Goal: Information Seeking & Learning: Learn about a topic

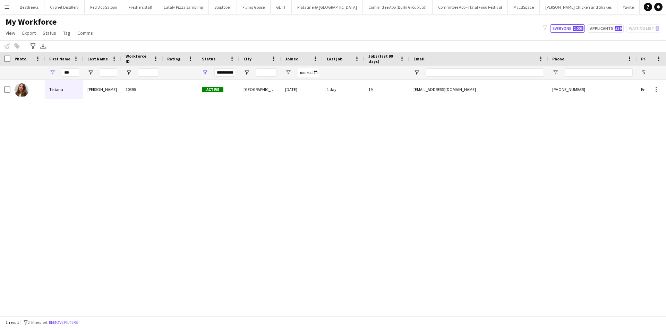
click at [8, 6] on app-icon "Menu" at bounding box center [7, 7] width 6 height 6
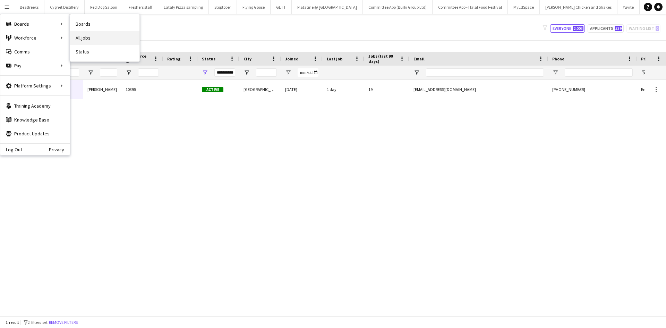
click at [87, 34] on link "All jobs" at bounding box center [104, 38] width 69 height 14
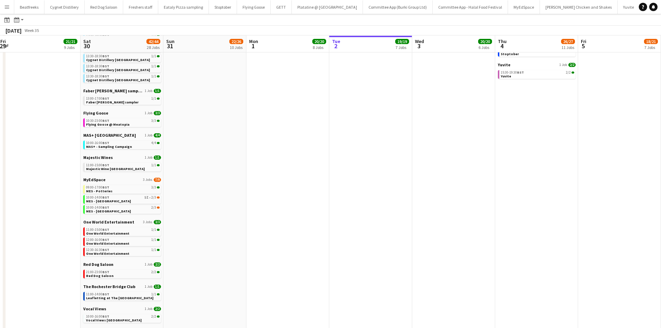
scroll to position [186, 0]
click at [129, 224] on span "One World Entertainment" at bounding box center [108, 221] width 51 height 5
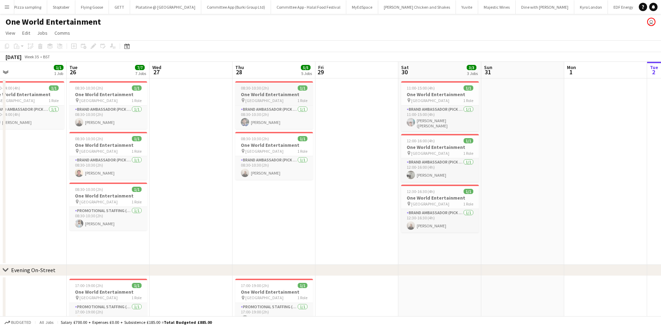
click at [248, 85] on app-job-card "08:30-10:30 (2h) 1/1 One World Entertainment pin Brixton Station 1 Role Brand A…" at bounding box center [274, 105] width 78 height 48
click at [254, 90] on span "08:30-10:30 (2h)" at bounding box center [255, 87] width 28 height 5
click at [255, 94] on h3 "One World Entertainment" at bounding box center [274, 94] width 78 height 6
click at [255, 94] on h3 "One World Entertainment" at bounding box center [274, 95] width 76 height 6
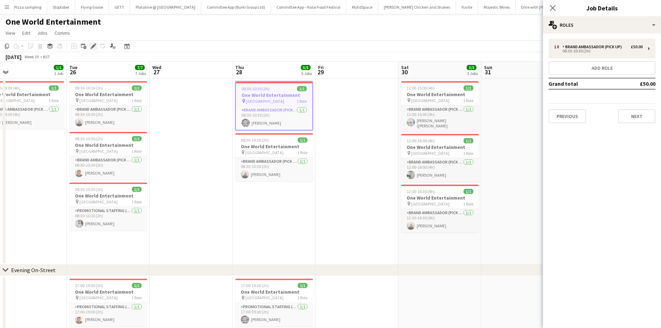
click at [92, 48] on icon at bounding box center [92, 48] width 2 height 2
click at [634, 116] on button "Next" at bounding box center [636, 116] width 37 height 14
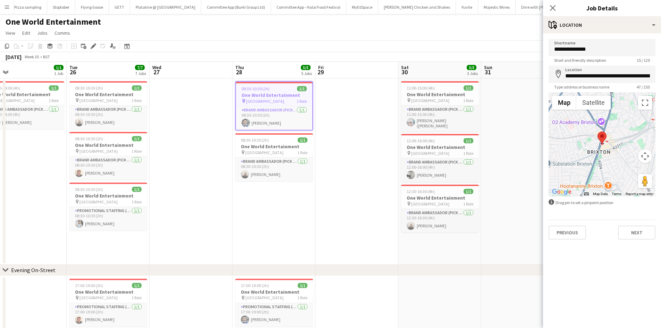
click at [628, 224] on div "Previous Next" at bounding box center [602, 230] width 107 height 20
click at [632, 229] on button "Next" at bounding box center [636, 233] width 37 height 14
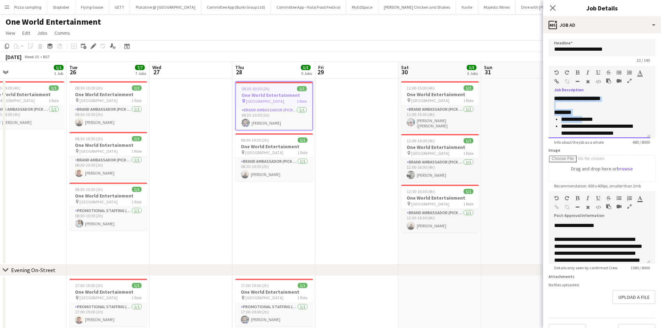
drag, startPoint x: 555, startPoint y: 101, endPoint x: 586, endPoint y: 113, distance: 33.1
click at [587, 115] on div "**********" at bounding box center [600, 118] width 102 height 42
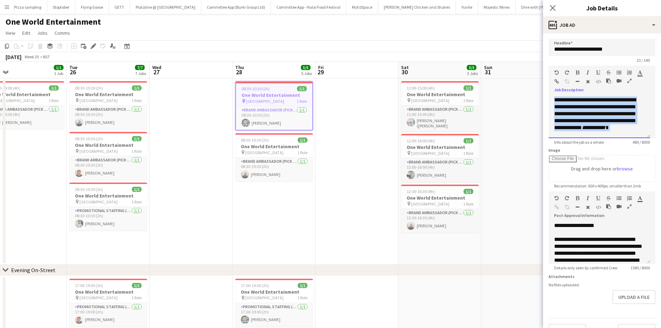
click at [584, 119] on p "**********" at bounding box center [596, 118] width 85 height 42
drag, startPoint x: 578, startPoint y: 122, endPoint x: 582, endPoint y: 127, distance: 6.7
click at [582, 127] on p "**********" at bounding box center [596, 118] width 85 height 42
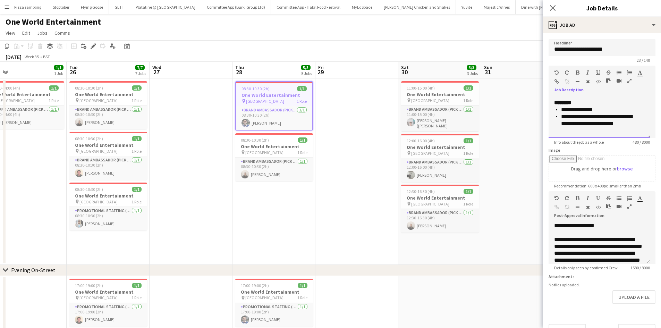
scroll to position [103, 0]
click at [499, 159] on app-date-cell at bounding box center [522, 171] width 83 height 186
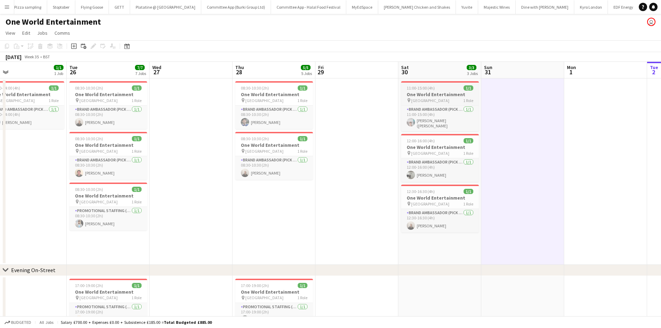
click at [425, 100] on span "Waterloo Station" at bounding box center [430, 100] width 38 height 5
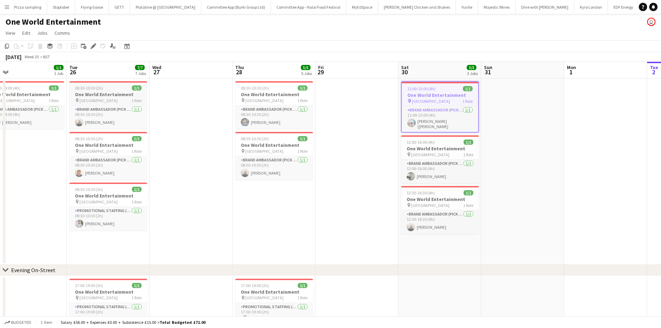
click at [96, 95] on h3 "One World Entertainment" at bounding box center [108, 94] width 78 height 6
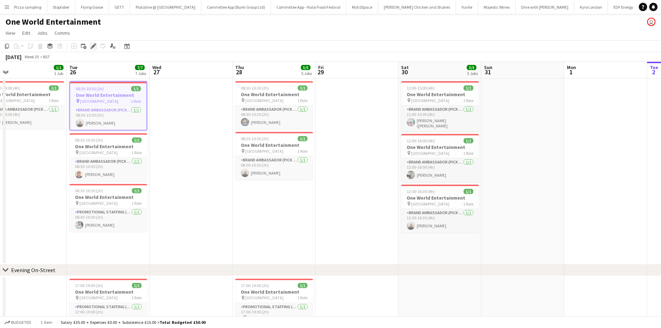
click at [92, 42] on div "Edit" at bounding box center [93, 46] width 8 height 8
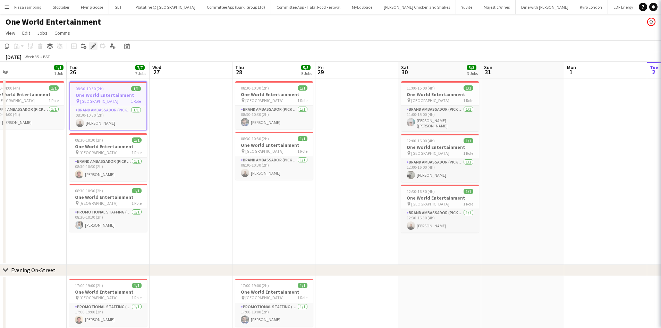
type input "**********"
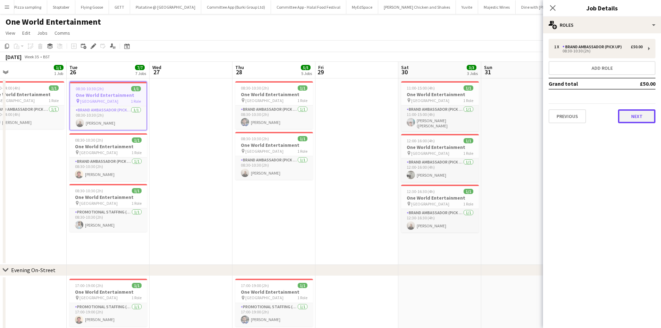
click at [630, 112] on button "Next" at bounding box center [636, 116] width 37 height 14
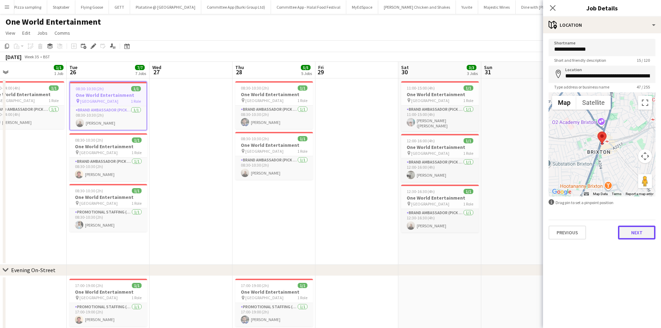
click at [646, 229] on button "Next" at bounding box center [636, 233] width 37 height 14
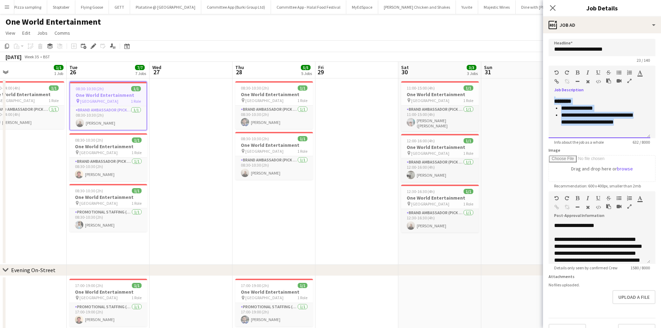
drag, startPoint x: 554, startPoint y: 111, endPoint x: 594, endPoint y: 144, distance: 51.6
click at [594, 144] on app-form-group "**********" at bounding box center [602, 105] width 107 height 79
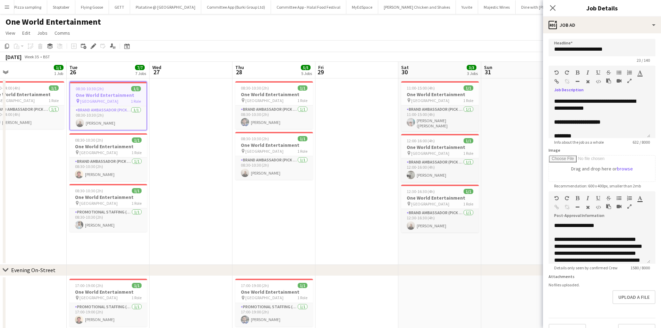
click at [546, 151] on form "**********" at bounding box center [602, 188] width 118 height 299
click at [555, 5] on icon "Close pop-in" at bounding box center [552, 8] width 7 height 7
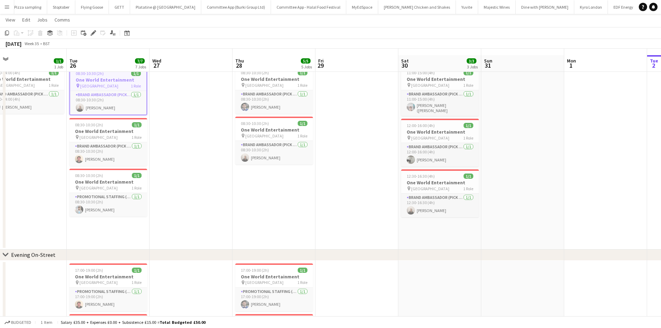
scroll to position [21, 0]
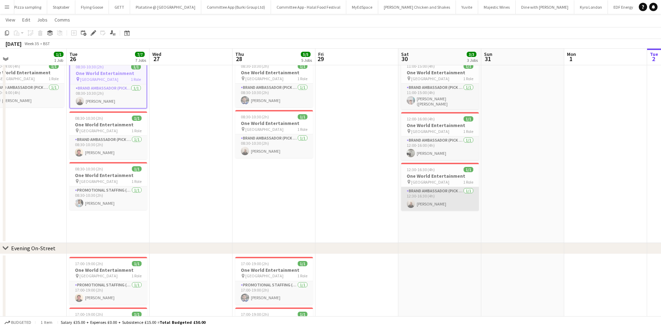
click at [436, 189] on app-card-role "Brand Ambassador (Pick up) 1/1 12:30-16:30 (4h) Gavin Rowe" at bounding box center [440, 199] width 78 height 24
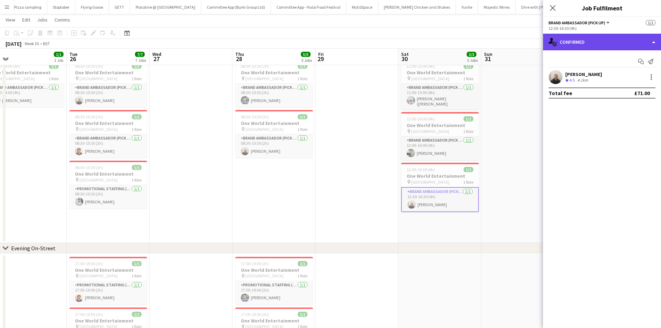
click at [577, 39] on div "single-neutral-actions-check-2 Confirmed" at bounding box center [602, 42] width 118 height 17
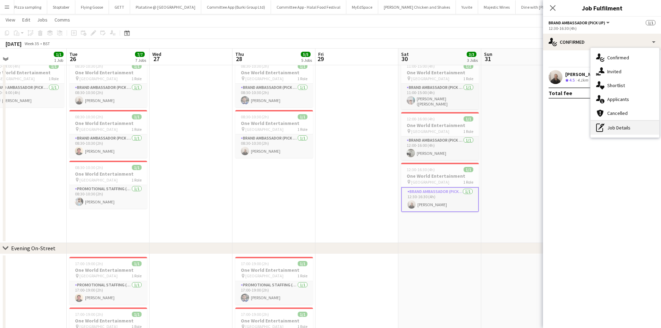
click at [621, 127] on div "pen-write Job Details" at bounding box center [625, 128] width 69 height 14
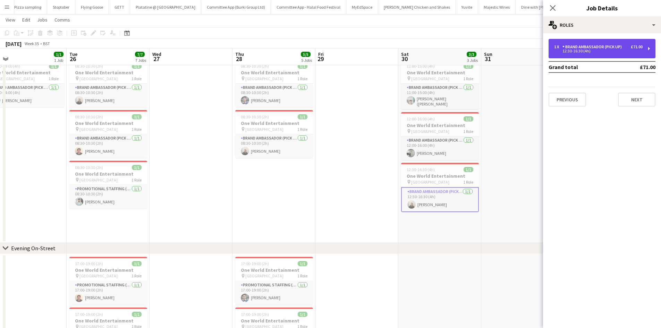
click at [580, 42] on div "1 x Brand Ambassador (Pick up) £71.00 12:30-16:30 (4h)" at bounding box center [602, 48] width 107 height 19
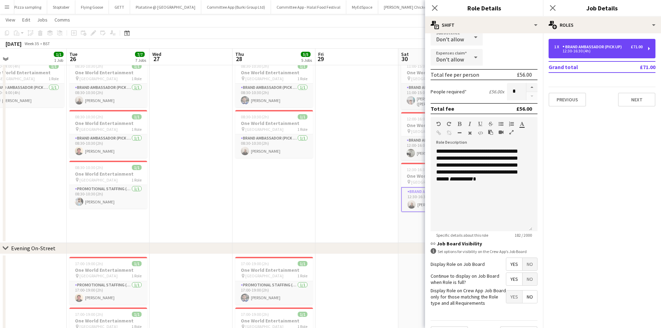
scroll to position [125, 0]
click at [550, 9] on icon "Close pop-in" at bounding box center [552, 8] width 7 height 7
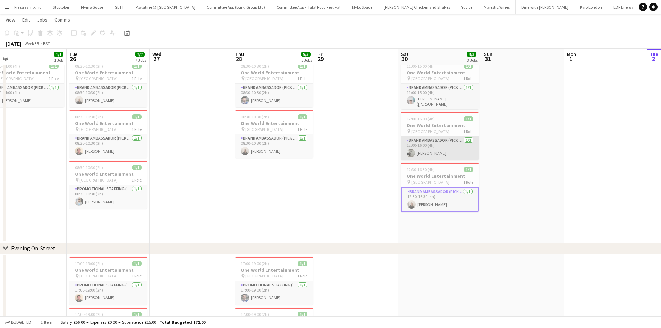
click at [431, 142] on app-card-role "Brand Ambassador (Pick up) 1/1 12:00-16:00 (4h) Artem Mamchur" at bounding box center [440, 148] width 78 height 24
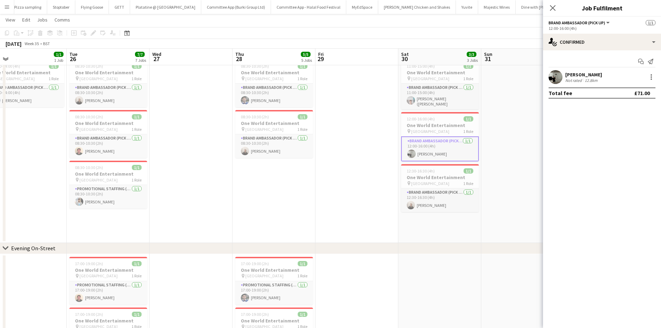
click at [600, 22] on span "Brand Ambassador (Pick up)" at bounding box center [577, 22] width 57 height 5
click at [595, 128] on mat-expansion-panel "check Confirmed Start chat Send notification Artem Mamchur Not rated 12.8km Tot…" at bounding box center [602, 189] width 118 height 278
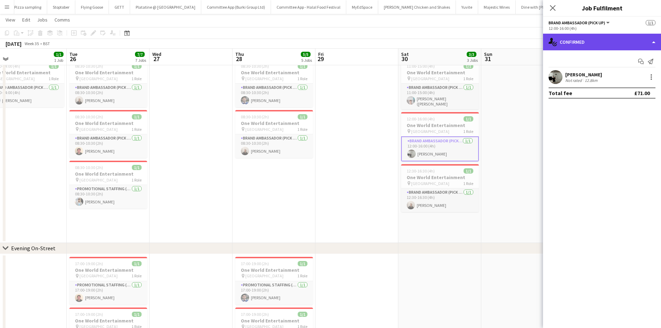
click at [593, 42] on div "single-neutral-actions-check-2 Confirmed" at bounding box center [602, 42] width 118 height 17
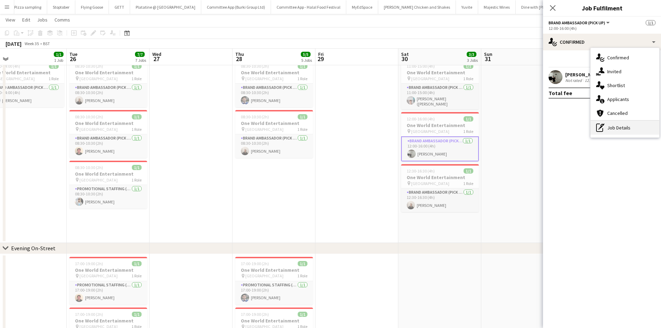
click at [612, 123] on div "pen-write Job Details" at bounding box center [625, 128] width 69 height 14
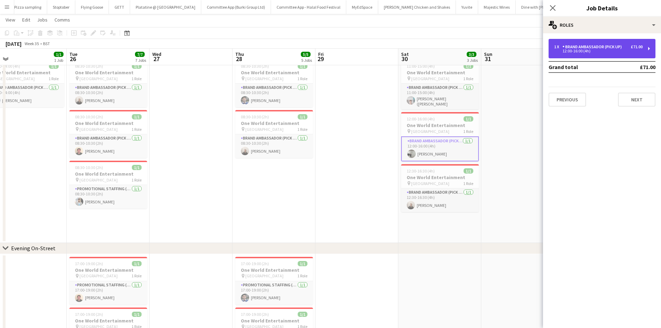
click at [590, 51] on div "12:00-16:00 (4h)" at bounding box center [598, 50] width 89 height 3
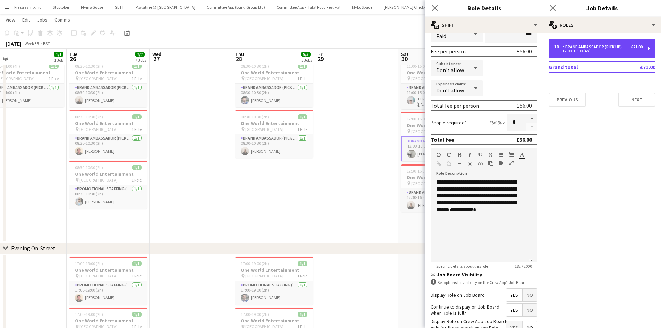
scroll to position [94, 0]
click at [394, 206] on app-date-cell at bounding box center [357, 150] width 83 height 186
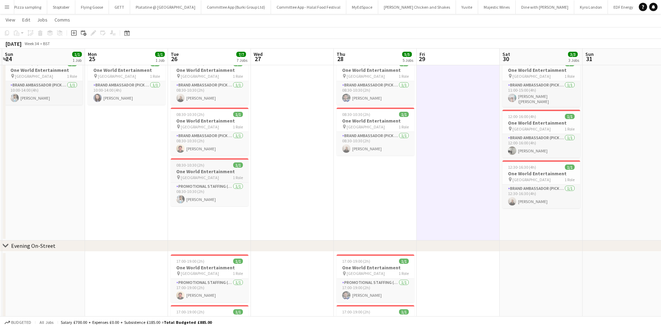
scroll to position [23, 0]
click at [198, 203] on app-card-role "Promotional Staffing (Brand Ambassadors) 1/1 08:30-10:30 (2h) Abhishek Rayewar" at bounding box center [210, 195] width 78 height 24
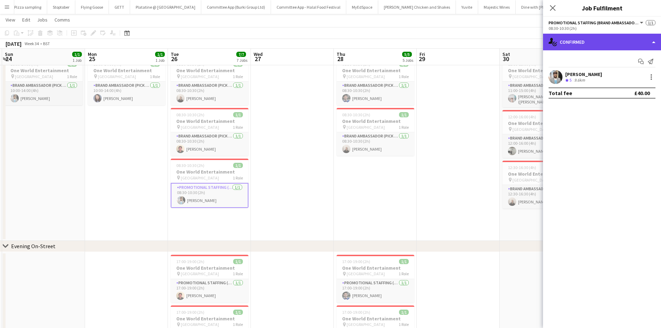
click at [586, 38] on div "single-neutral-actions-check-2 Confirmed" at bounding box center [602, 42] width 118 height 17
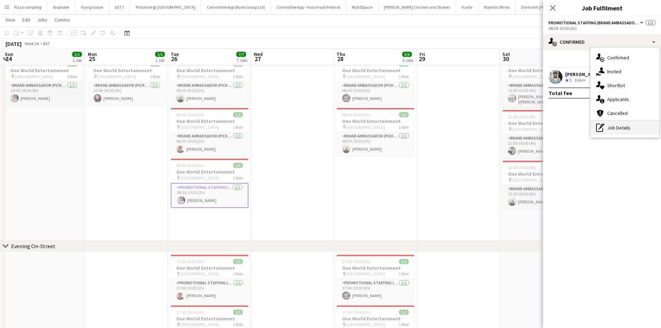
click at [611, 126] on div "pen-write Job Details" at bounding box center [625, 128] width 69 height 14
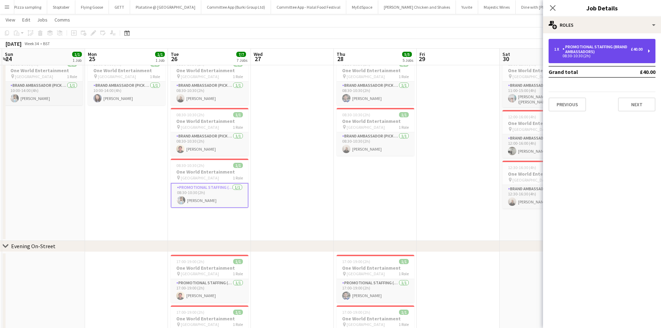
click at [586, 53] on div "Promotional Staffing (Brand Ambassadors)" at bounding box center [597, 49] width 68 height 10
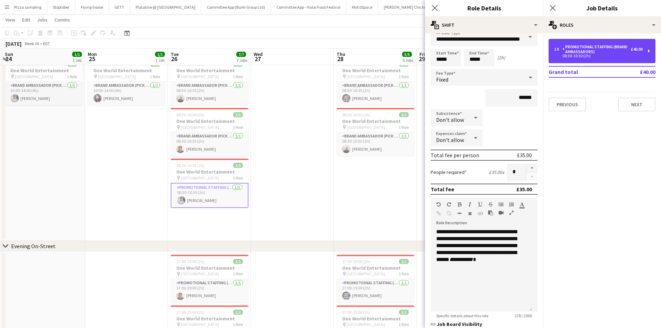
scroll to position [10, 0]
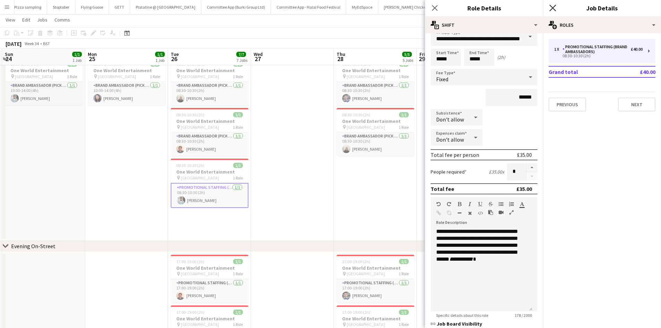
click at [554, 7] on icon at bounding box center [552, 8] width 7 height 7
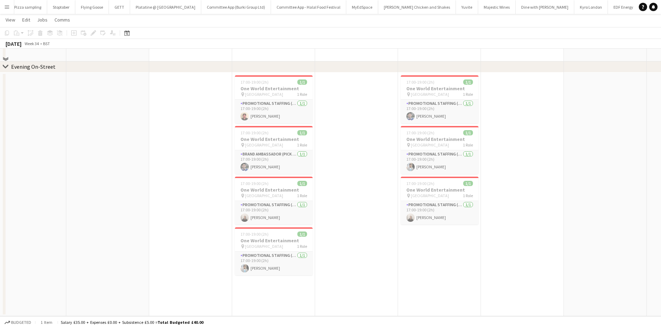
scroll to position [130, 0]
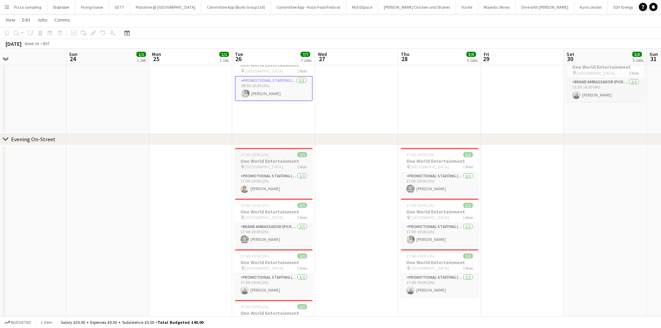
click at [261, 166] on span "Brixton Station" at bounding box center [264, 166] width 38 height 5
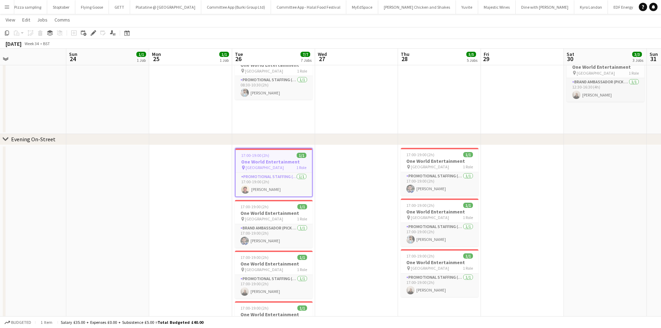
click at [260, 173] on div "Promotional Staffing (Brand Ambassadors) 1/1 17:00-19:00 (2h) Jason Evans" at bounding box center [274, 185] width 76 height 24
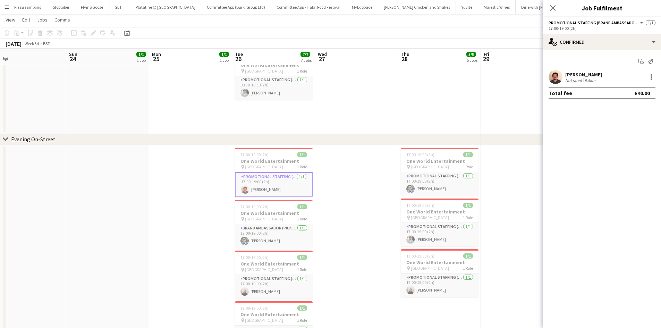
click at [260, 172] on app-card-role "Promotional Staffing (Brand Ambassadors) 1/1 17:00-19:00 (2h) Jason Evans" at bounding box center [274, 184] width 78 height 25
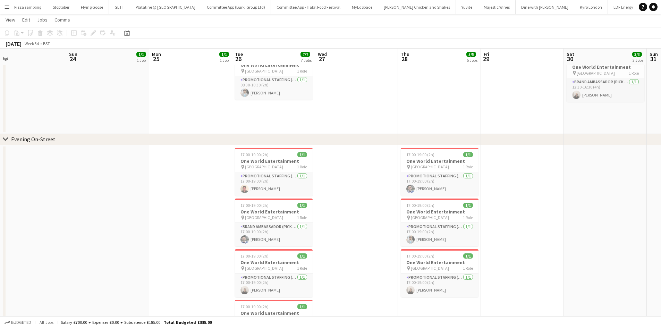
click at [260, 172] on app-card-role "Promotional Staffing (Brand Ambassadors) 1/1 17:00-19:00 (2h) Jason Evans" at bounding box center [274, 184] width 78 height 24
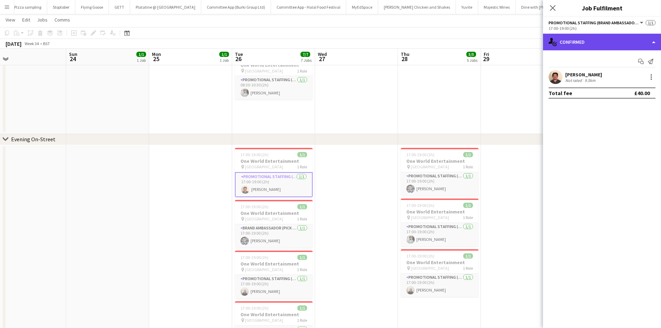
click at [582, 43] on div "single-neutral-actions-check-2 Confirmed" at bounding box center [602, 42] width 118 height 17
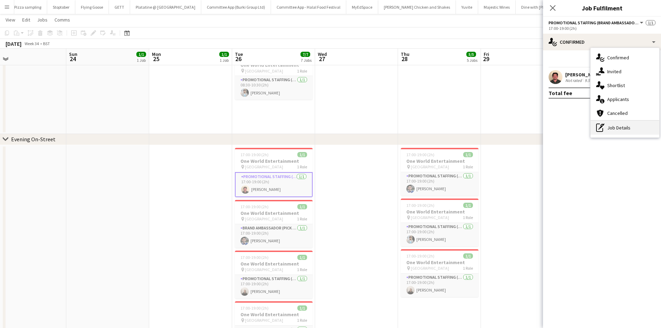
click at [623, 127] on div "pen-write Job Details" at bounding box center [625, 128] width 69 height 14
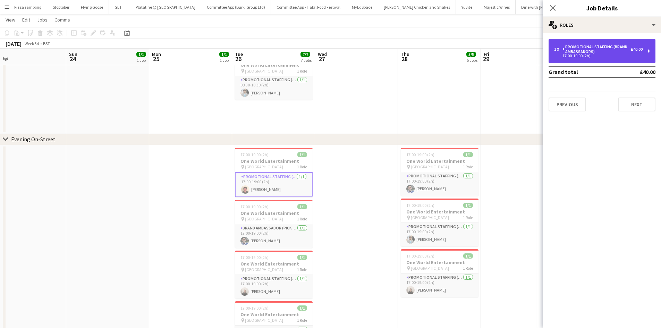
click at [586, 53] on div "Promotional Staffing (Brand Ambassadors)" at bounding box center [597, 49] width 68 height 10
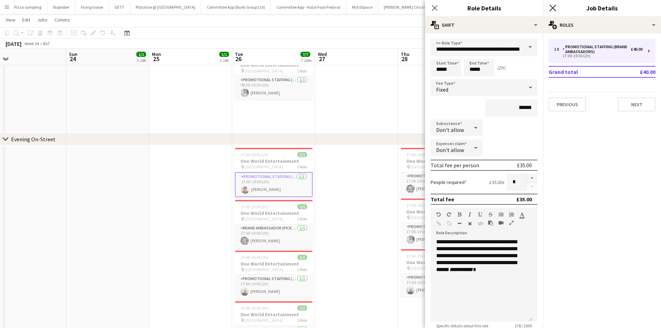
click at [551, 6] on icon at bounding box center [552, 8] width 7 height 7
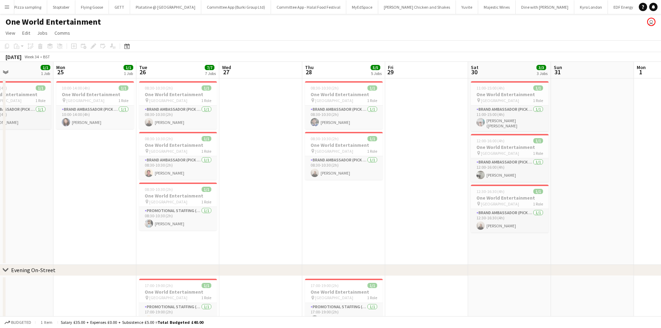
scroll to position [0, 213]
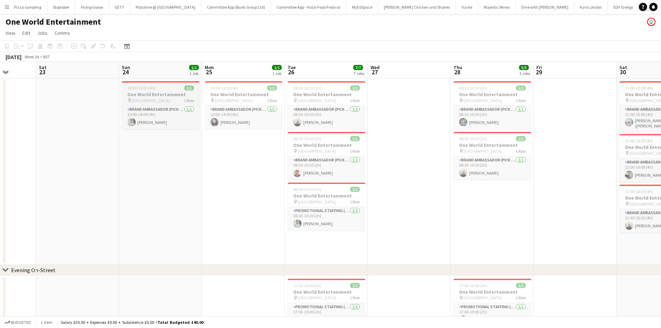
click at [155, 101] on span "Ladbroke Grove" at bounding box center [151, 100] width 38 height 5
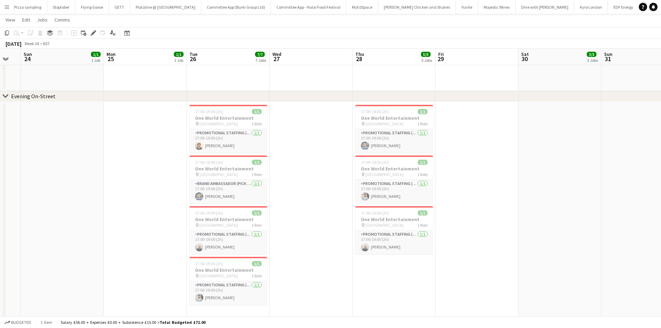
scroll to position [203, 0]
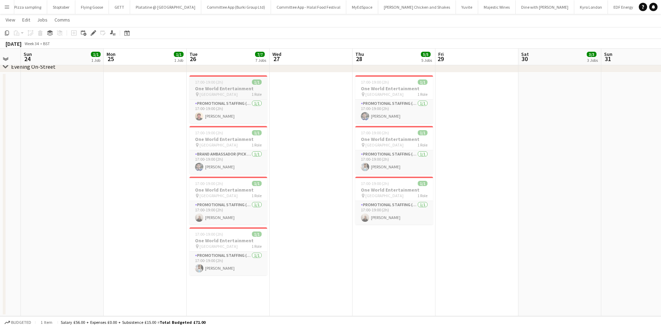
click at [228, 86] on h3 "One World Entertainment" at bounding box center [229, 88] width 78 height 6
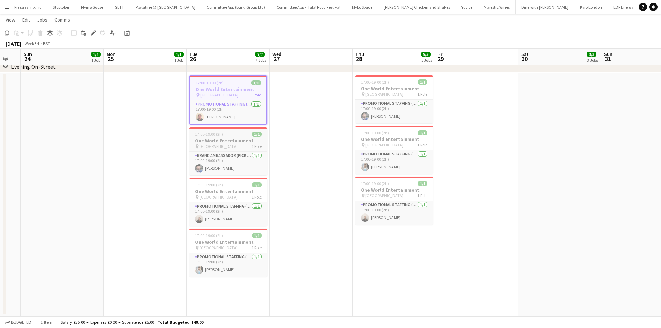
click at [222, 145] on span "Camden Station" at bounding box center [219, 146] width 38 height 5
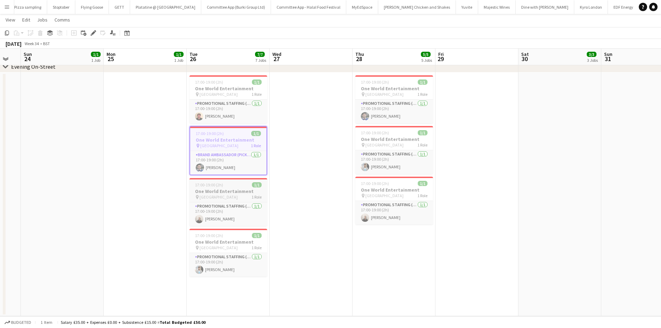
click at [218, 190] on h3 "One World Entertainment" at bounding box center [229, 191] width 78 height 6
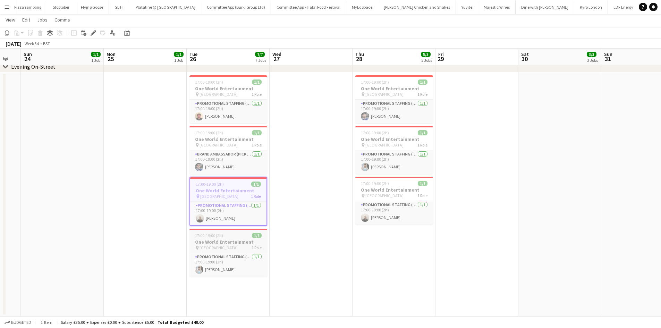
click at [217, 251] on app-job-card "17:00-19:00 (2h) 1/1 One World Entertainment pin Waterloo Station 1 Role Promot…" at bounding box center [229, 253] width 78 height 48
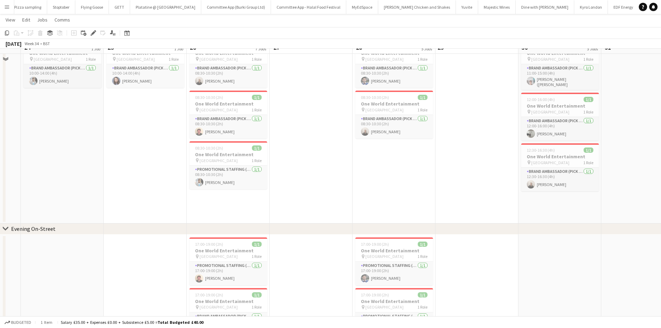
scroll to position [0, 0]
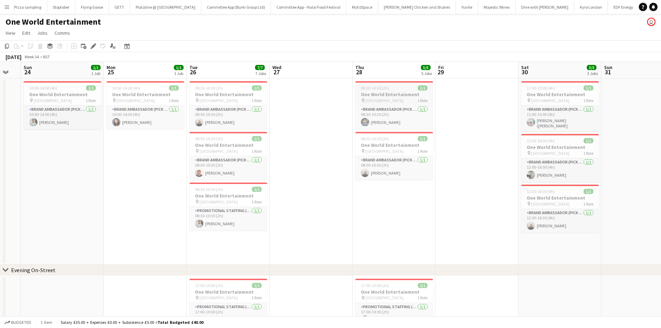
click at [382, 98] on span "Brixton Station" at bounding box center [385, 100] width 38 height 5
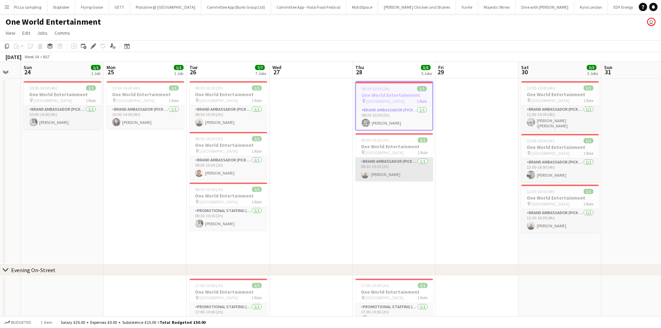
click at [385, 162] on app-card-role "Brand Ambassador (Pick up) 1/1 08:30-10:30 (2h) Gavin Rowe" at bounding box center [394, 170] width 78 height 24
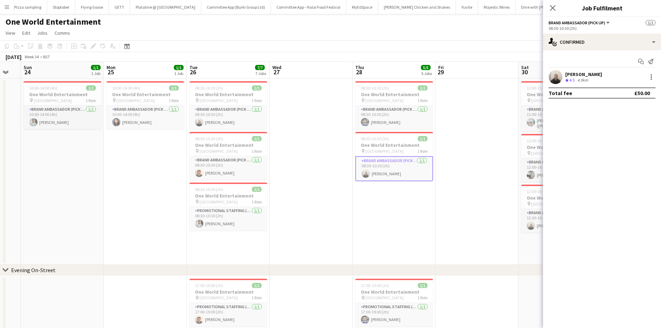
click at [386, 171] on app-card-role "Brand Ambassador (Pick up) 1/1 08:30-10:30 (2h) Gavin Rowe" at bounding box center [394, 168] width 78 height 25
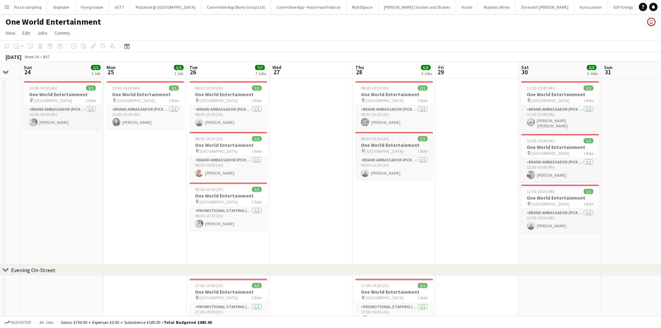
click at [392, 149] on span "Waterloo Station" at bounding box center [385, 151] width 38 height 5
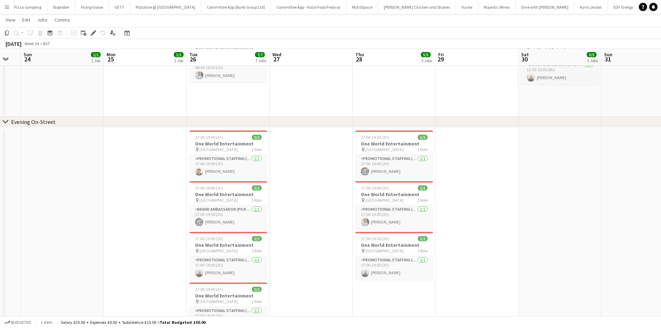
scroll to position [148, 0]
click at [377, 137] on span "17:00-19:00 (2h)" at bounding box center [375, 136] width 28 height 5
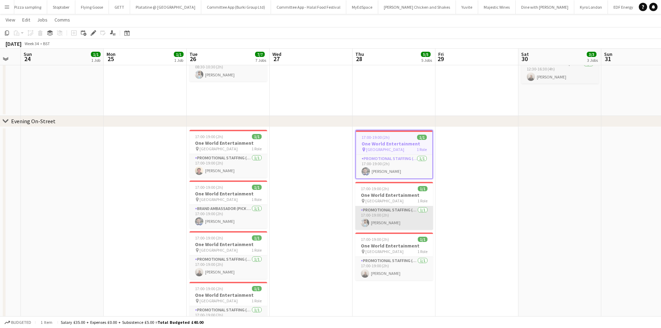
click at [385, 208] on app-card-role "Promotional Staffing (Brand Ambassadors) 1/1 17:00-19:00 (2h) Abhishek Rayewar" at bounding box center [394, 218] width 78 height 24
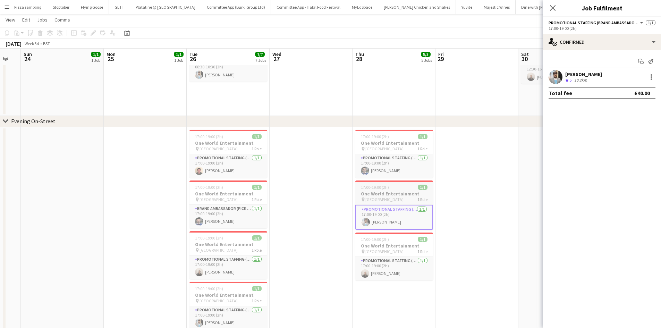
click at [377, 199] on span "Camden Station" at bounding box center [385, 199] width 38 height 5
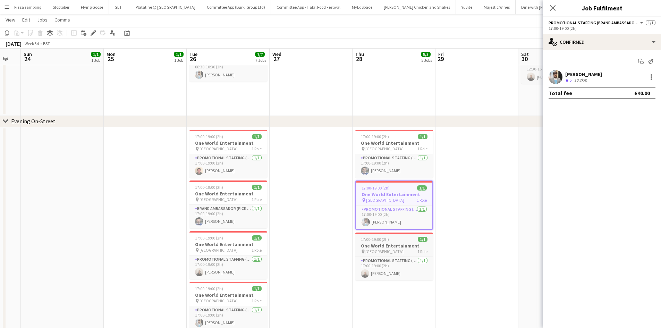
scroll to position [203, 0]
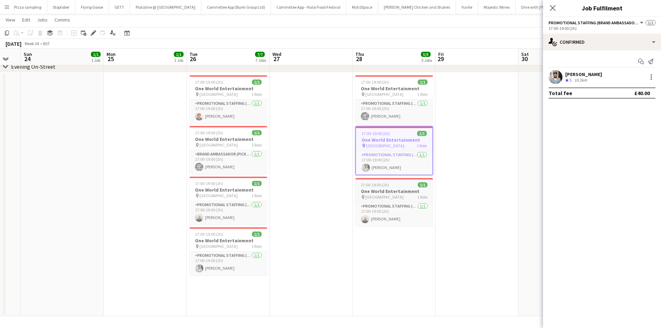
click at [394, 193] on h3 "One World Entertainment" at bounding box center [394, 191] width 78 height 6
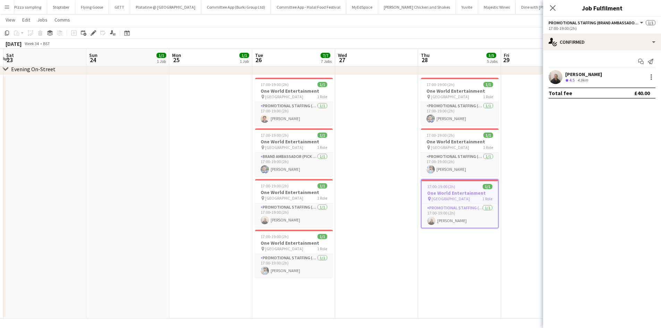
scroll to position [201, 0]
click at [302, 139] on h3 "One World Entertainment" at bounding box center [294, 140] width 78 height 6
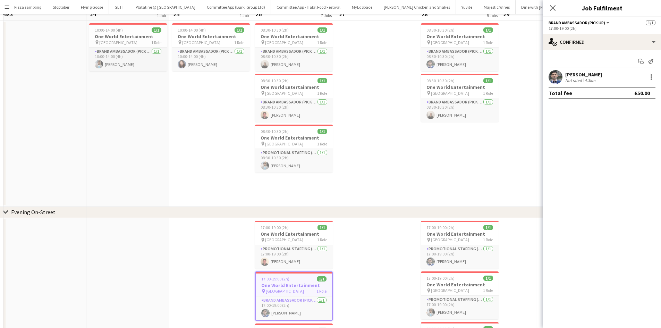
scroll to position [0, 0]
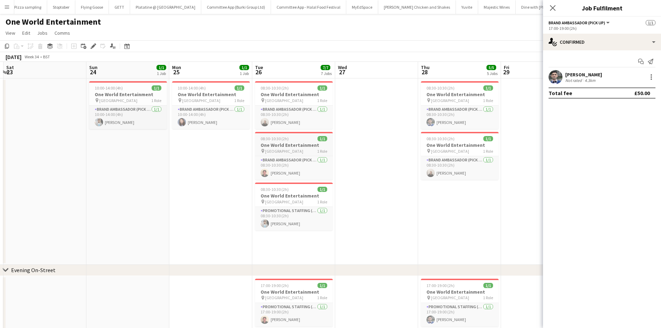
click at [290, 148] on h3 "One World Entertainment" at bounding box center [294, 145] width 78 height 6
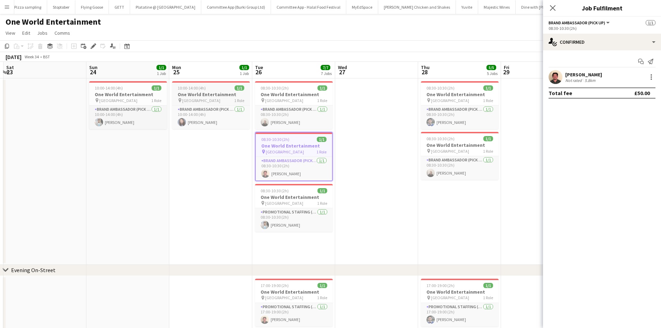
click at [209, 104] on app-job-card "10:00-14:00 (4h) 1/1 One World Entertainment pin Notting Hill Gate 1 Role Brand…" at bounding box center [211, 105] width 78 height 48
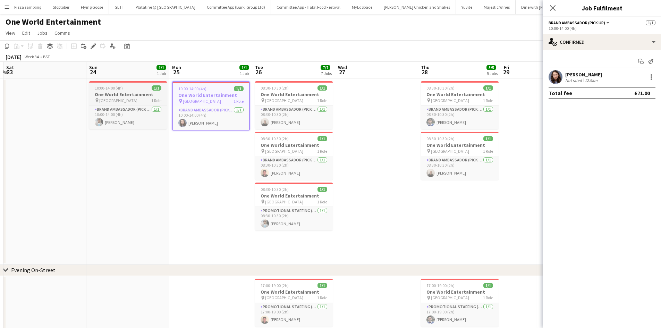
click at [95, 96] on h3 "One World Entertainment" at bounding box center [128, 94] width 78 height 6
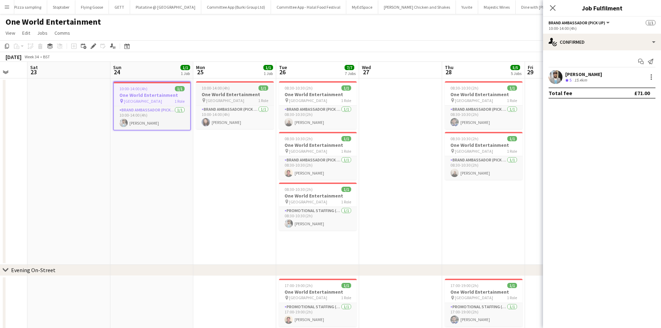
click at [226, 99] on span "Notting Hill Gate" at bounding box center [225, 100] width 38 height 5
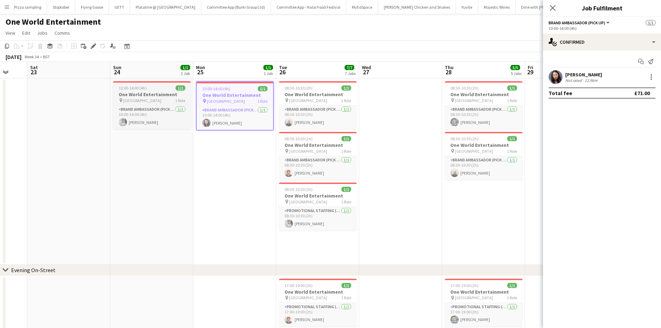
click at [162, 99] on div "pin Ladbroke Grove 1 Role" at bounding box center [152, 101] width 78 height 6
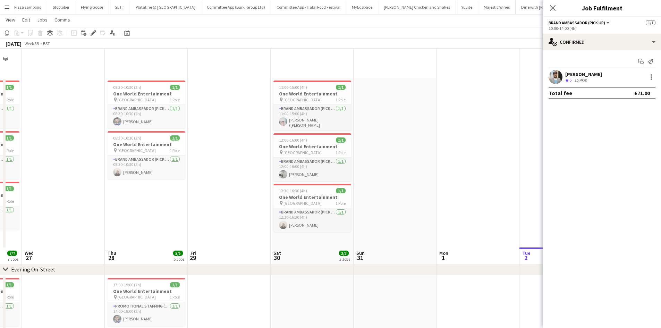
scroll to position [203, 0]
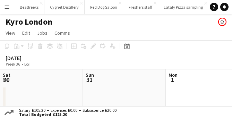
scroll to position [0, 166]
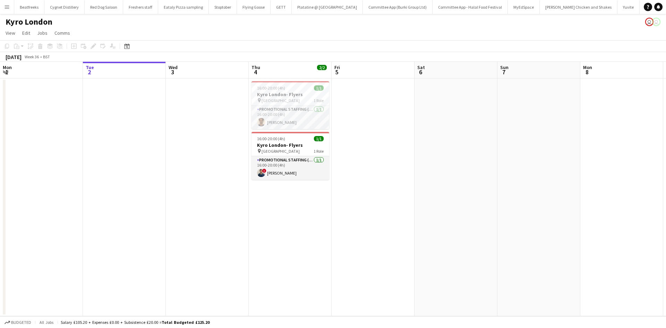
click at [6, 8] on app-icon "Menu" at bounding box center [7, 7] width 6 height 6
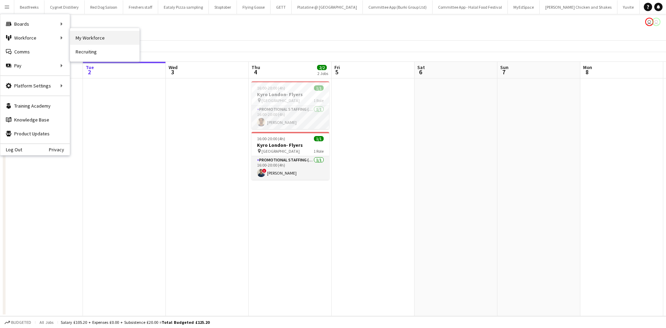
click at [83, 38] on link "My Workforce" at bounding box center [104, 38] width 69 height 14
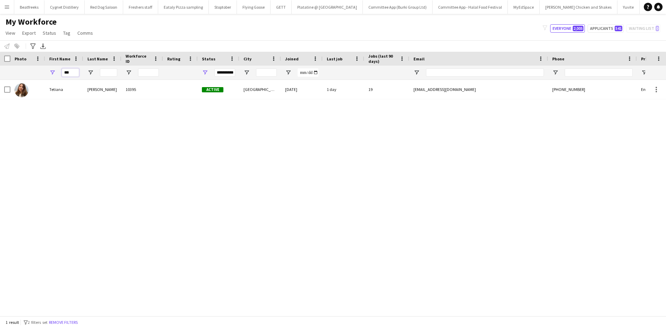
click at [72, 74] on input "***" at bounding box center [70, 72] width 17 height 8
drag, startPoint x: 76, startPoint y: 73, endPoint x: 45, endPoint y: 74, distance: 31.3
click at [45, 74] on div "***" at bounding box center [64, 73] width 38 height 14
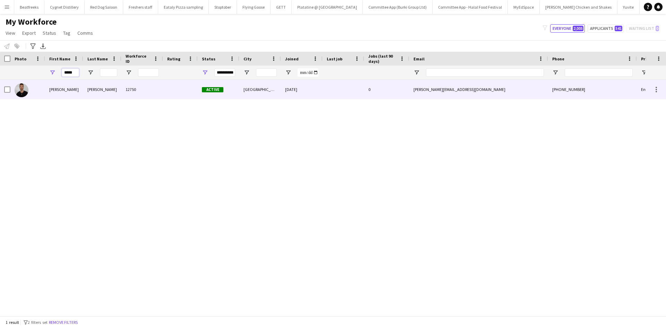
type input "*****"
click at [85, 92] on div "[PERSON_NAME]" at bounding box center [102, 89] width 38 height 19
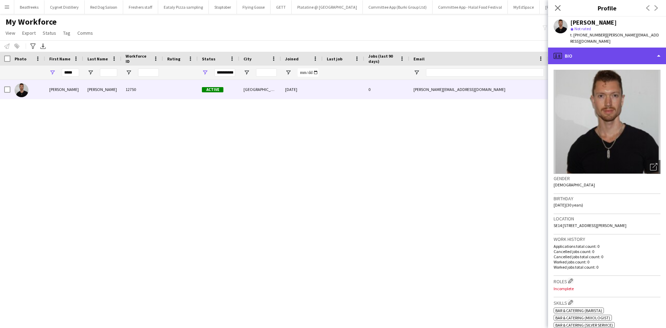
click at [232, 51] on div "profile Bio" at bounding box center [607, 56] width 118 height 17
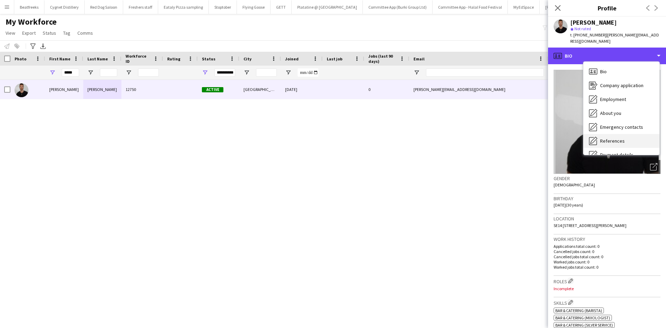
scroll to position [93, 0]
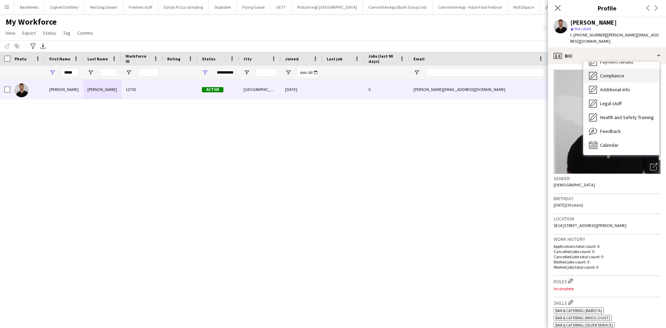
click at [232, 73] on span "Compliance" at bounding box center [613, 76] width 24 height 6
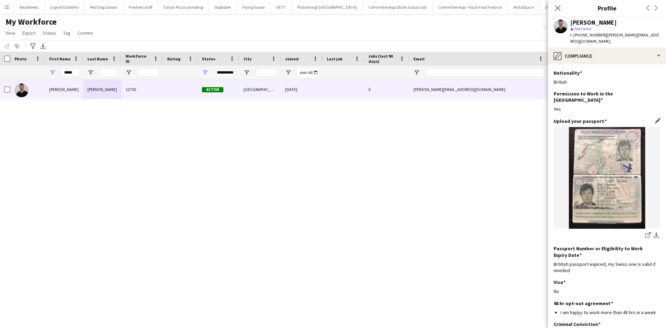
click at [232, 118] on img at bounding box center [607, 178] width 107 height 102
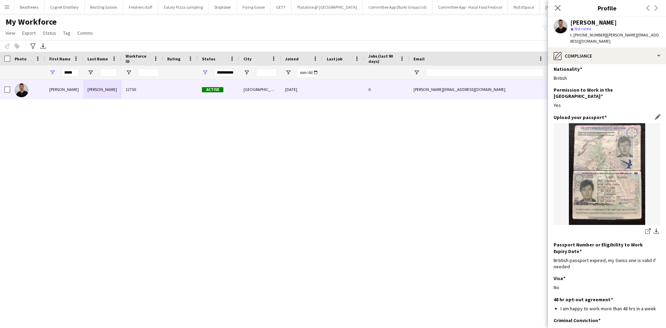
scroll to position [4, 0]
click at [232, 118] on img at bounding box center [607, 174] width 107 height 102
click at [232, 118] on app-icon "download-bottom" at bounding box center [657, 231] width 6 height 7
drag, startPoint x: 572, startPoint y: 21, endPoint x: 646, endPoint y: 22, distance: 74.3
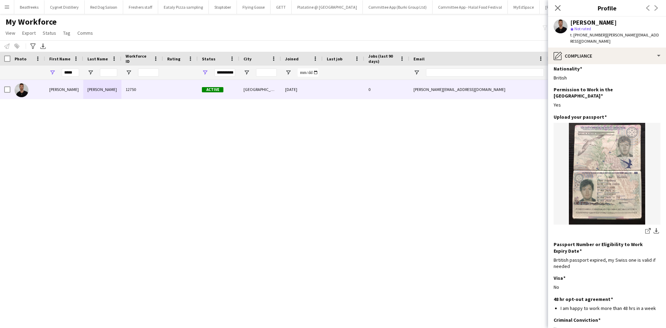
click at [232, 22] on div "Quinn Evans-Jeanrenaud star Not rated t. +447704419610 | quinn.j17@gmail.com" at bounding box center [607, 32] width 118 height 31
copy div "Quinn Evans-Jeanrenaud"
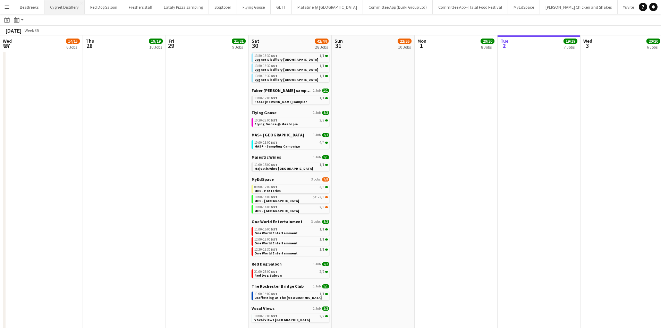
scroll to position [0, 168]
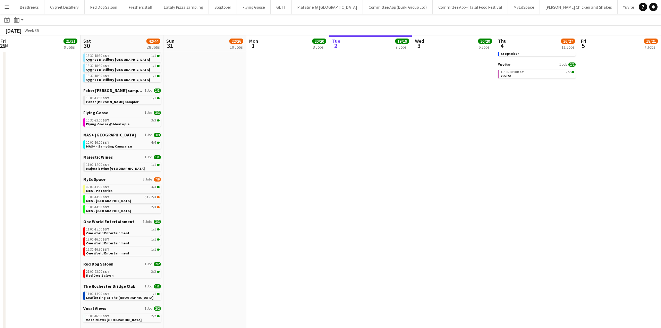
click at [6, 7] on app-icon "Menu" at bounding box center [7, 7] width 6 height 6
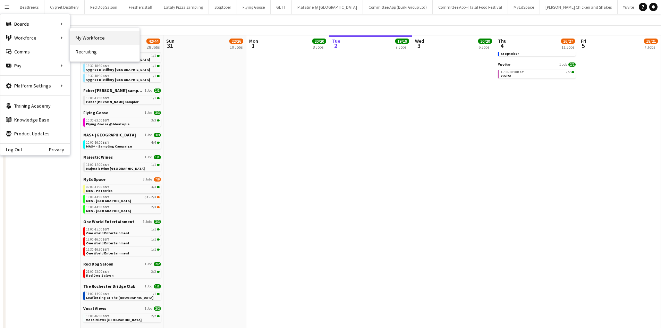
click at [83, 39] on link "My Workforce" at bounding box center [104, 38] width 69 height 14
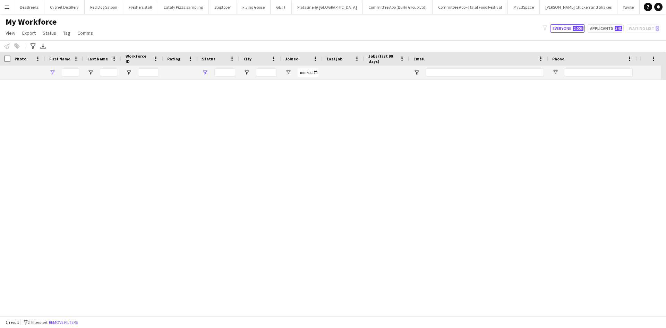
type input "*****"
type input "**********"
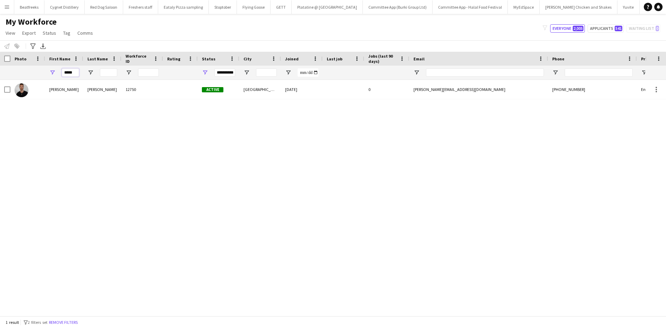
drag, startPoint x: 76, startPoint y: 73, endPoint x: 48, endPoint y: 75, distance: 28.5
click at [48, 75] on div "*****" at bounding box center [64, 73] width 38 height 14
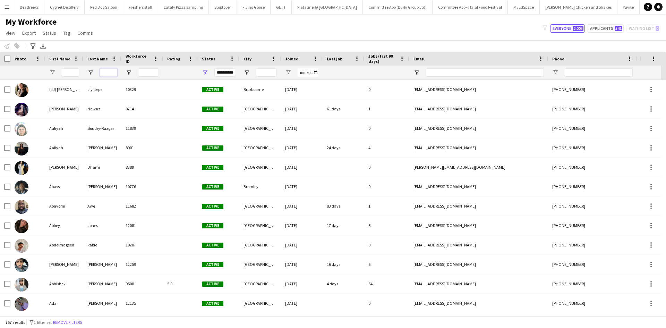
click at [103, 73] on input "Last Name Filter Input" at bounding box center [108, 72] width 17 height 8
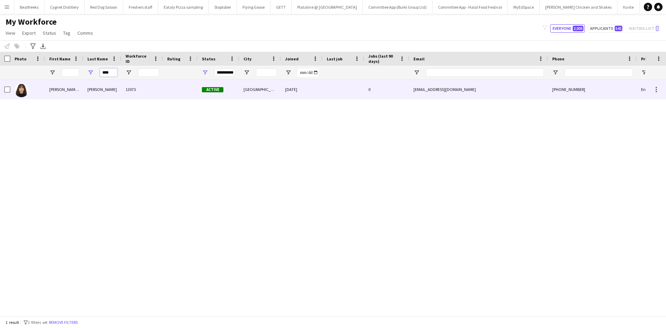
type input "****"
click at [96, 86] on div "[PERSON_NAME]" at bounding box center [102, 89] width 38 height 19
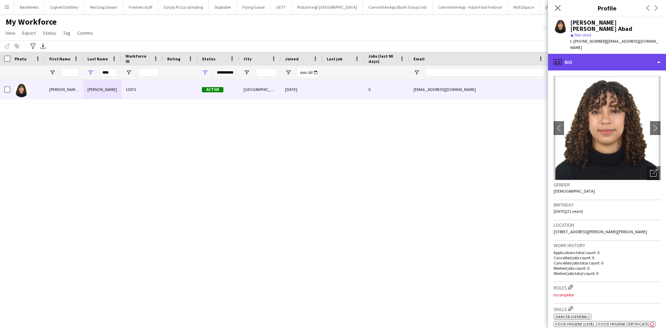
click at [603, 54] on div "profile Bio" at bounding box center [607, 62] width 118 height 17
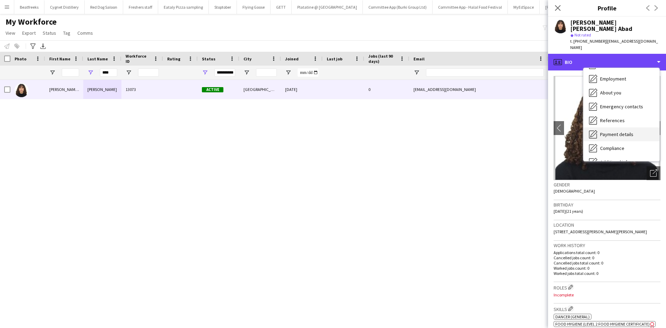
scroll to position [93, 0]
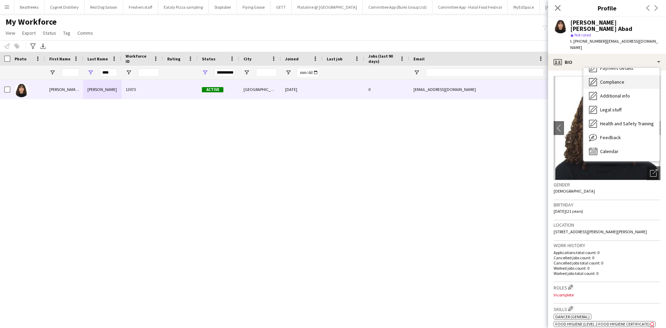
click at [616, 79] on span "Compliance" at bounding box center [613, 82] width 24 height 6
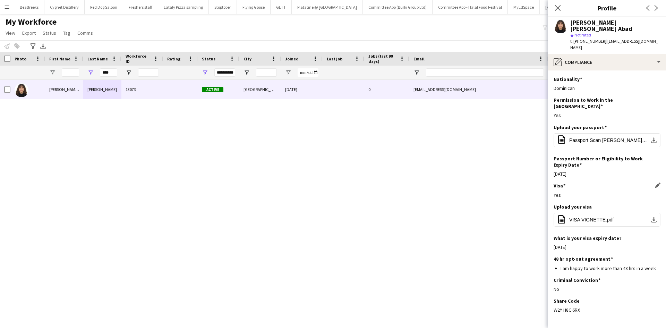
scroll to position [11, 0]
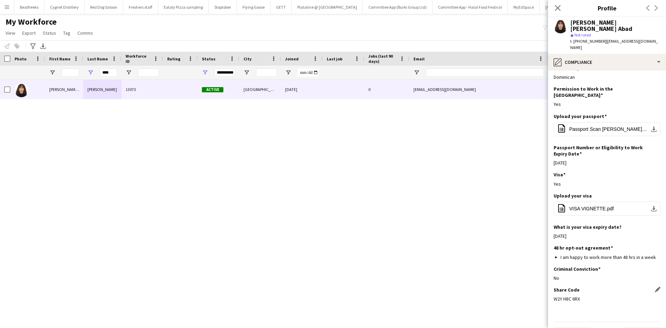
drag, startPoint x: 585, startPoint y: 282, endPoint x: 555, endPoint y: 280, distance: 30.2
click at [555, 296] on div "W2Y H8C 6RX" at bounding box center [607, 299] width 107 height 6
copy div "W2Y H8C 6RX"
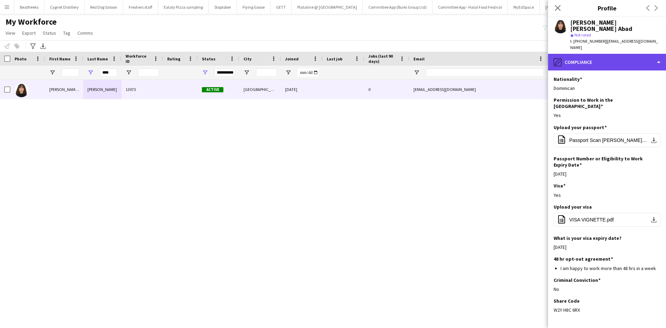
click at [615, 54] on div "pencil4 Compliance" at bounding box center [607, 62] width 118 height 17
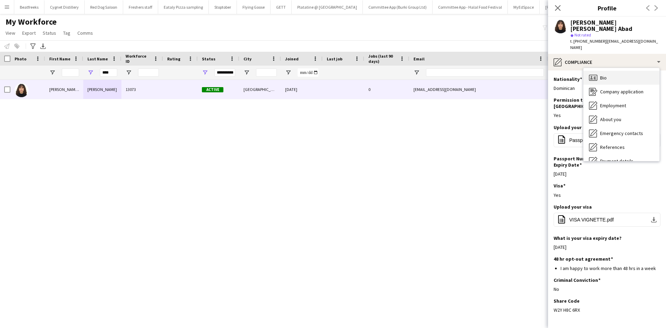
click at [610, 71] on div "Bio Bio" at bounding box center [622, 78] width 76 height 14
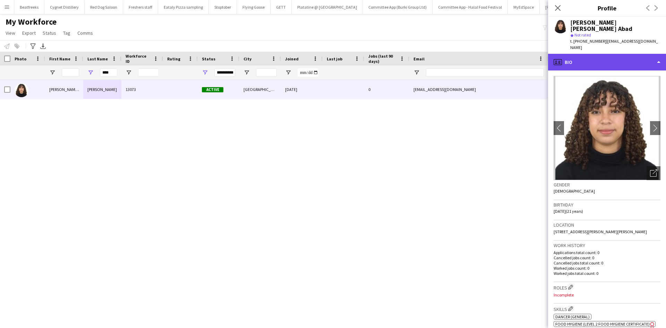
click at [608, 54] on div "profile Bio" at bounding box center [607, 62] width 118 height 17
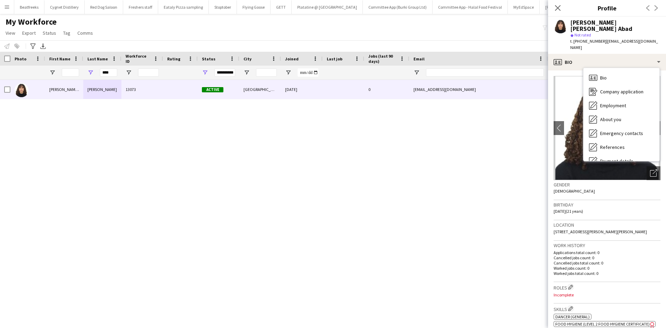
click at [553, 118] on app-crew-profile-bio "chevron-left chevron-right Open photos pop-in Gender [DEMOGRAPHIC_DATA] Birthda…" at bounding box center [607, 199] width 118 height 258
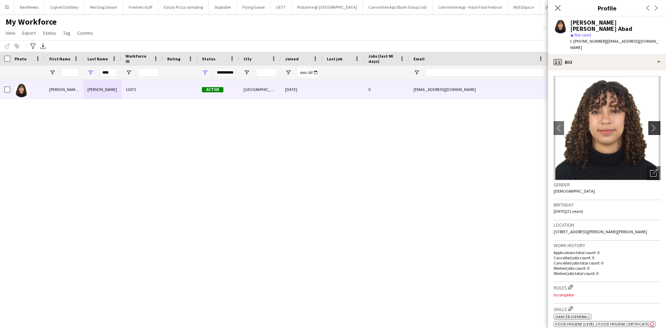
click at [651, 124] on app-icon "chevron-right" at bounding box center [656, 127] width 11 height 7
click at [654, 124] on app-icon "chevron-right" at bounding box center [656, 127] width 11 height 7
click at [651, 124] on app-icon "chevron-right" at bounding box center [656, 127] width 11 height 7
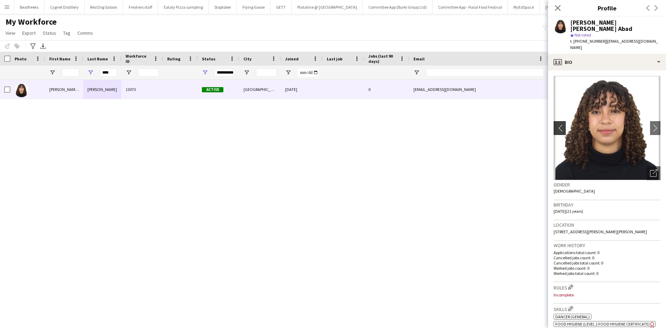
click at [559, 124] on app-icon "chevron-left" at bounding box center [559, 127] width 11 height 7
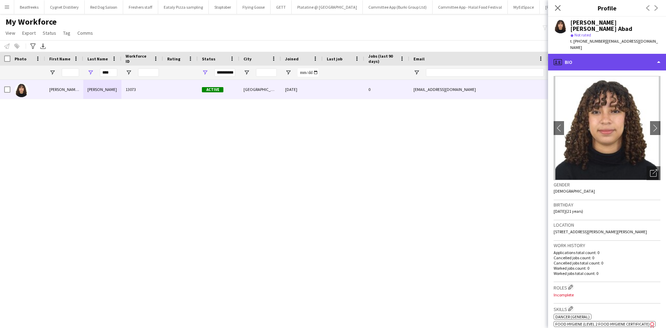
click at [593, 54] on div "profile Bio" at bounding box center [607, 62] width 118 height 17
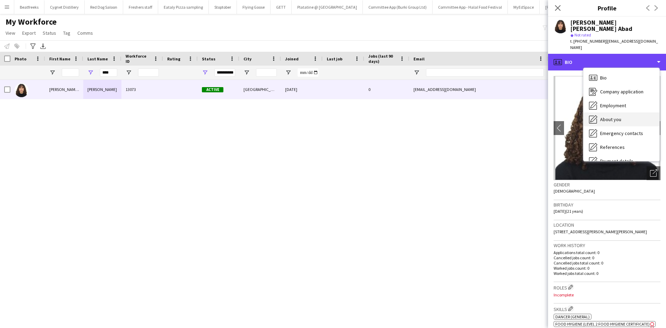
scroll to position [93, 0]
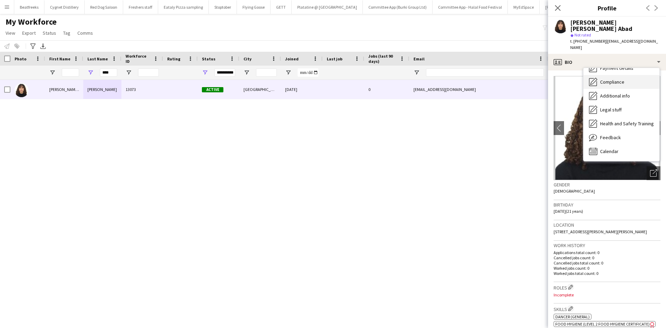
click at [614, 79] on span "Compliance" at bounding box center [613, 82] width 24 height 6
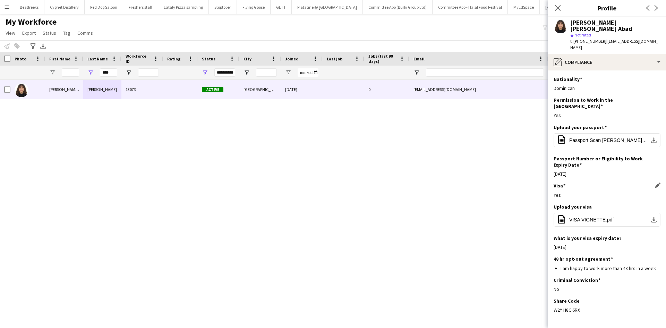
scroll to position [11, 0]
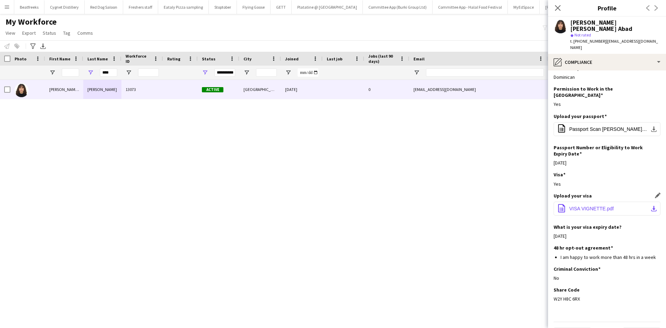
click at [581, 206] on span "VISA VIGNETTE.pdf" at bounding box center [592, 209] width 44 height 6
click at [594, 126] on span "Passport Scan [PERSON_NAME].pdf" at bounding box center [609, 129] width 78 height 6
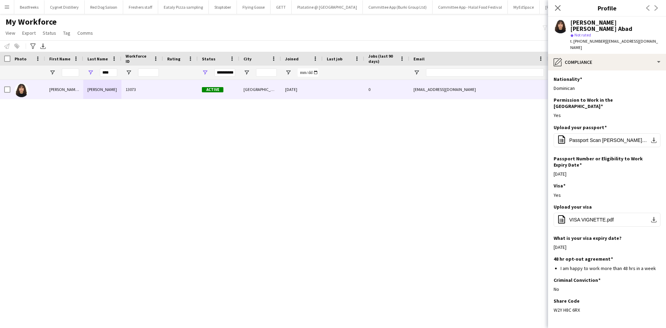
click at [520, 165] on div "[PERSON_NAME] [PERSON_NAME] Abad 13073 Active [GEOGRAPHIC_DATA] [DATE] 0 [EMAIL…" at bounding box center [323, 195] width 646 height 231
drag, startPoint x: 571, startPoint y: 23, endPoint x: 652, endPoint y: 19, distance: 80.6
click at [652, 19] on div "[PERSON_NAME] [PERSON_NAME] Abad star Not rated t. [PHONE_NUMBER] | [EMAIL_ADDR…" at bounding box center [607, 35] width 118 height 37
copy div "[PERSON_NAME] [PERSON_NAME] Abad"
click at [90, 74] on div "****" at bounding box center [102, 73] width 38 height 14
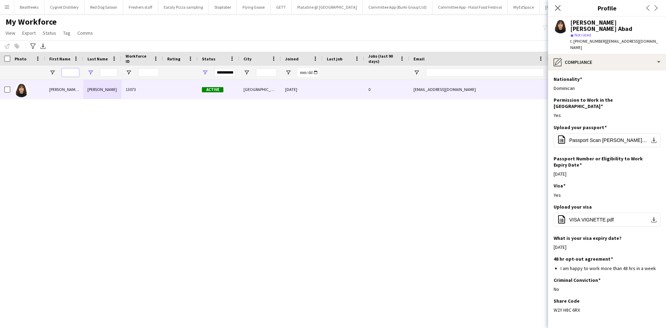
click at [76, 71] on input "First Name Filter Input" at bounding box center [70, 72] width 17 height 8
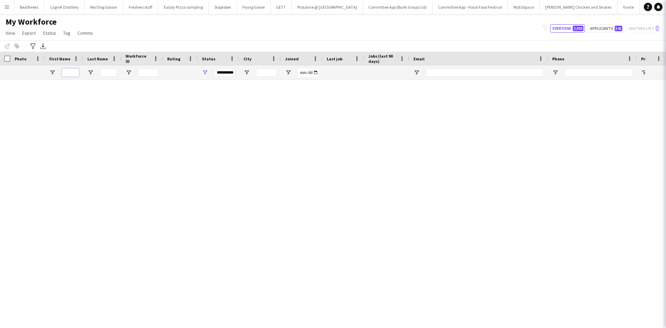
click at [63, 74] on input "First Name Filter Input" at bounding box center [70, 72] width 17 height 8
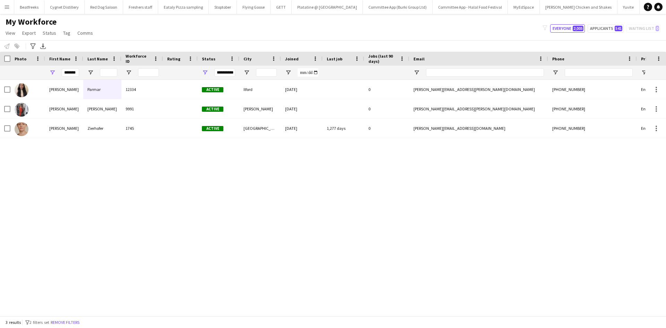
drag, startPoint x: 79, startPoint y: 73, endPoint x: 75, endPoint y: 73, distance: 4.9
click at [79, 73] on div "*******" at bounding box center [64, 73] width 38 height 14
click at [75, 73] on input "*******" at bounding box center [70, 72] width 17 height 8
drag, startPoint x: 78, startPoint y: 73, endPoint x: 56, endPoint y: 71, distance: 21.6
click at [19, 75] on div "**********" at bounding box center [376, 73] width 753 height 14
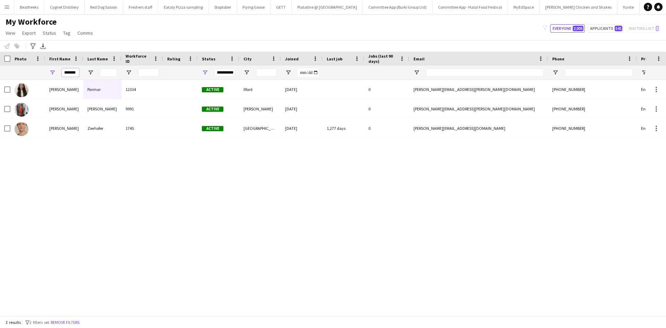
scroll to position [0, 2]
type input "*"
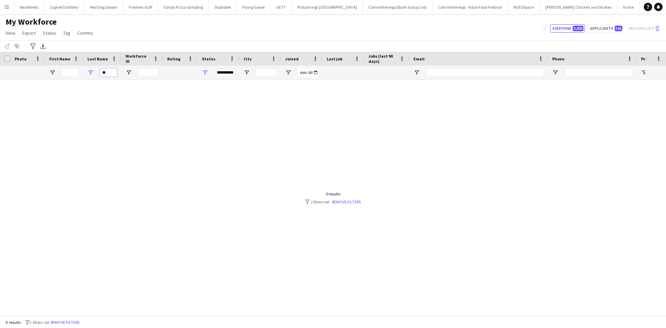
type input "*"
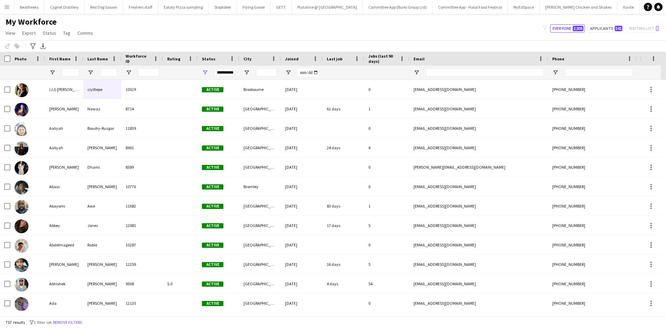
click at [229, 73] on div "**********" at bounding box center [225, 72] width 21 height 8
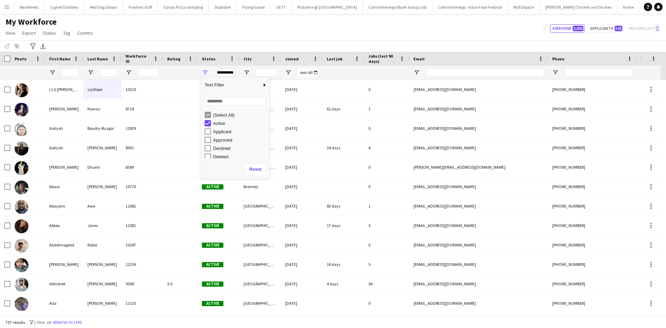
click at [229, 73] on div "**********" at bounding box center [225, 72] width 21 height 8
click at [221, 116] on div "(Select All)" at bounding box center [240, 114] width 55 height 5
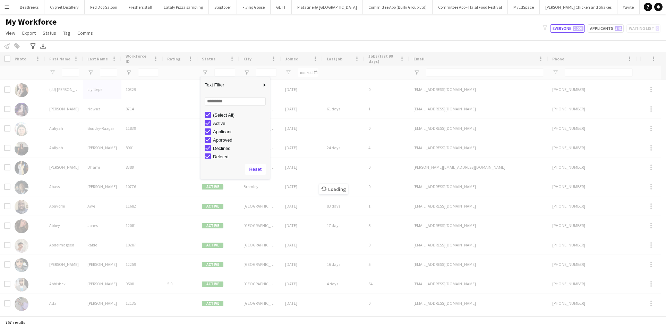
click at [216, 30] on div "My Workforce View Views Default view New view Update view Delete view Edit name…" at bounding box center [333, 29] width 666 height 24
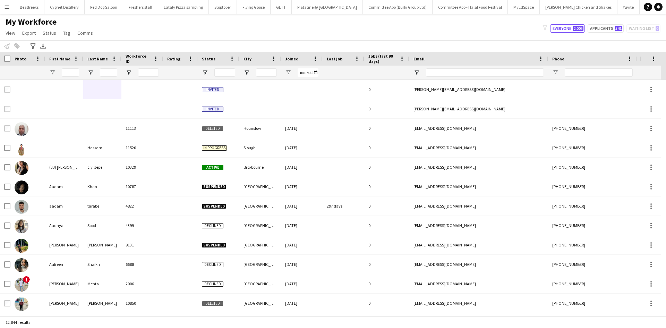
click at [99, 71] on div at bounding box center [102, 73] width 38 height 14
click at [102, 74] on input "Last Name Filter Input" at bounding box center [108, 72] width 17 height 8
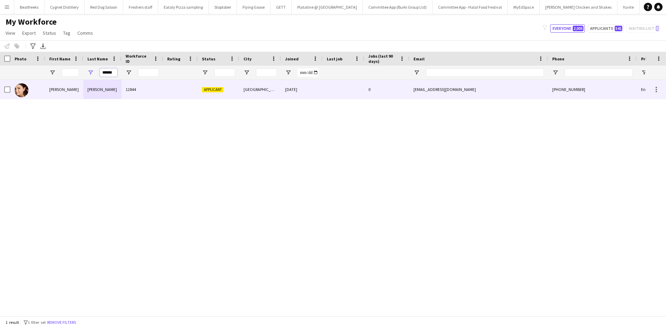
type input "******"
click at [150, 85] on div "12844" at bounding box center [142, 89] width 42 height 19
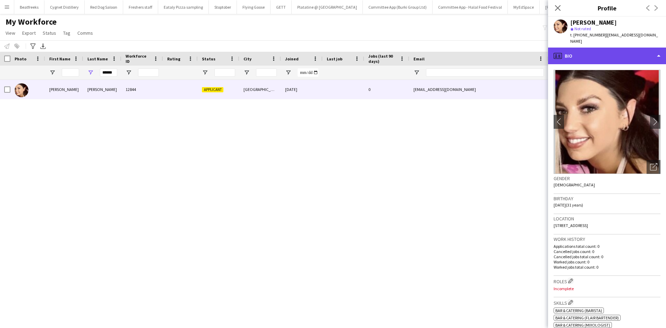
click at [581, 53] on div "profile Bio" at bounding box center [607, 56] width 118 height 17
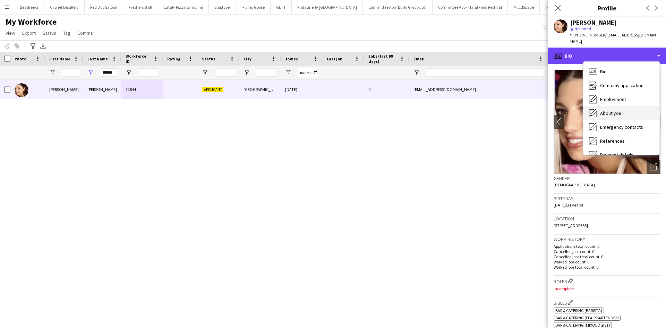
scroll to position [93, 0]
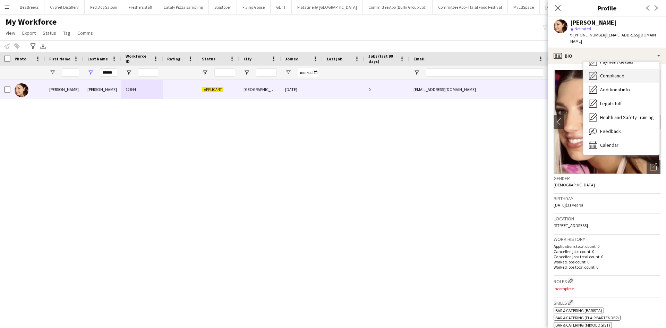
click at [611, 73] on span "Compliance" at bounding box center [613, 76] width 24 height 6
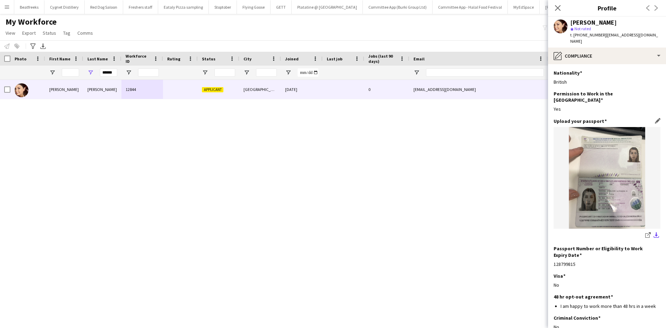
click at [654, 232] on app-icon "download-bottom" at bounding box center [657, 235] width 6 height 7
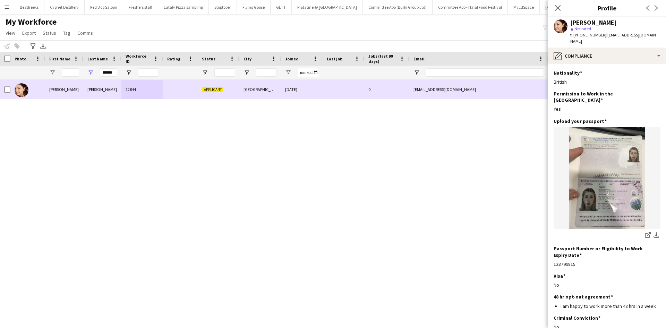
click at [465, 140] on div "[PERSON_NAME] 12844 Applicant Kidlington [DATE] 0 [EMAIL_ADDRESS][DOMAIN_NAME] …" at bounding box center [323, 195] width 646 height 231
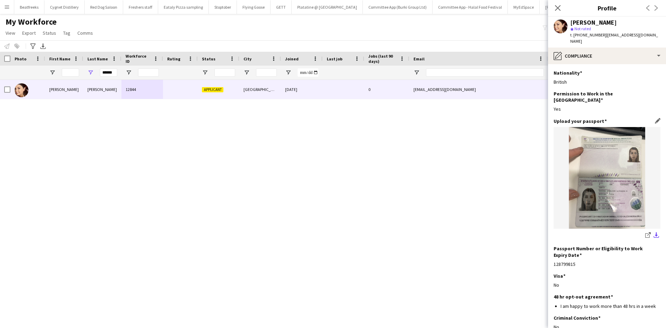
click at [654, 232] on app-icon "download-bottom" at bounding box center [657, 235] width 6 height 7
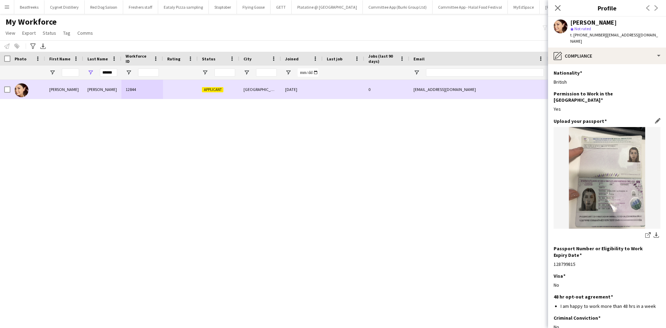
click at [616, 149] on img at bounding box center [607, 178] width 107 height 102
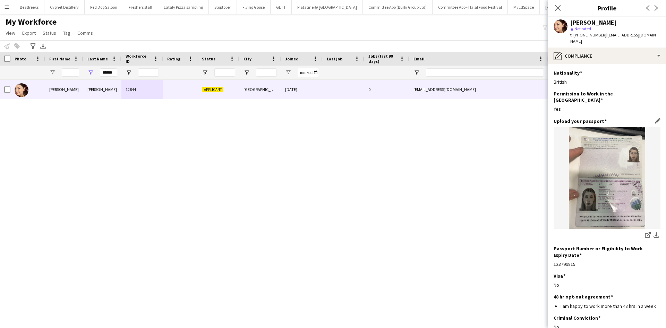
drag, startPoint x: 616, startPoint y: 149, endPoint x: 627, endPoint y: 136, distance: 17.0
click at [627, 136] on img at bounding box center [607, 178] width 107 height 102
click at [605, 152] on img at bounding box center [607, 178] width 107 height 102
click at [654, 232] on app-icon "download-bottom" at bounding box center [657, 235] width 6 height 7
click at [646, 232] on icon "share-external-link-1" at bounding box center [649, 235] width 6 height 6
